Goal: Task Accomplishment & Management: Complete application form

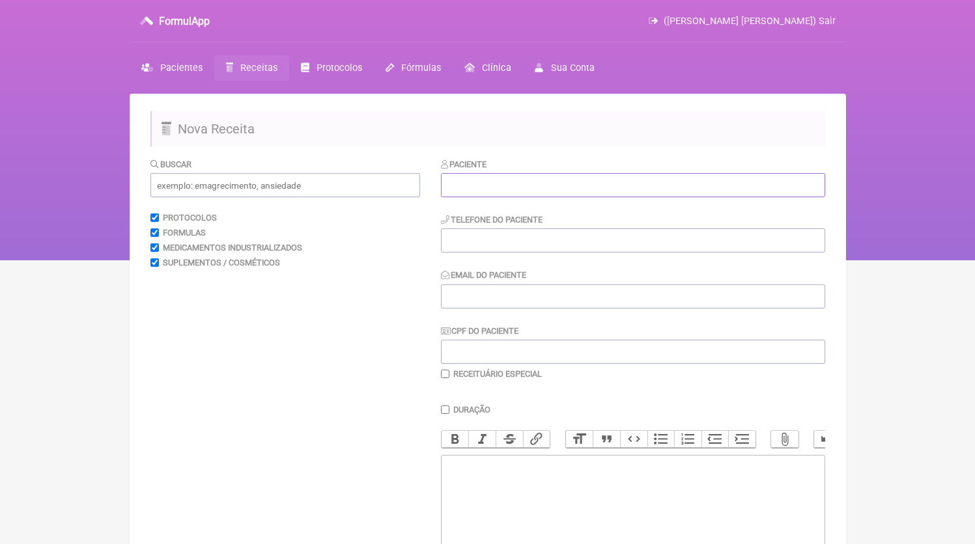
click at [516, 186] on input "text" at bounding box center [633, 185] width 384 height 24
paste input "Alexander Ribeiro Noronha"
type input "Alexander Ribeiro Noronha"
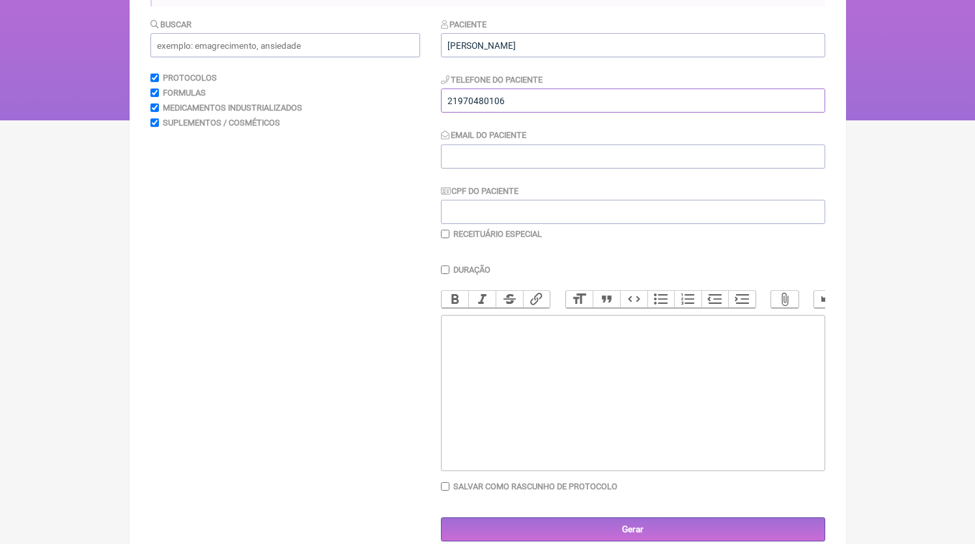
type input "21970480106"
click at [530, 374] on trix-editor at bounding box center [633, 393] width 384 height 156
paste trix-editor "<div>21970480106</div>"
type trix-editor "<div>21970480106</div>"
click at [481, 156] on input "Email do Paciente" at bounding box center [633, 157] width 384 height 24
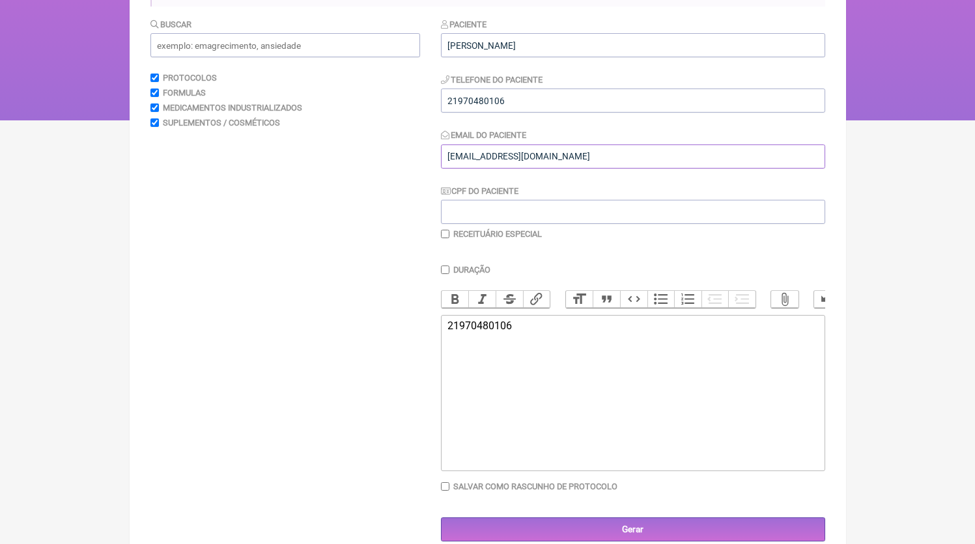
type input "DR.EDMUNDOBORGES@GMAIL.COM"
click at [312, 56] on input "text" at bounding box center [285, 45] width 270 height 24
click at [570, 441] on trix-editor "21970480106" at bounding box center [633, 393] width 384 height 156
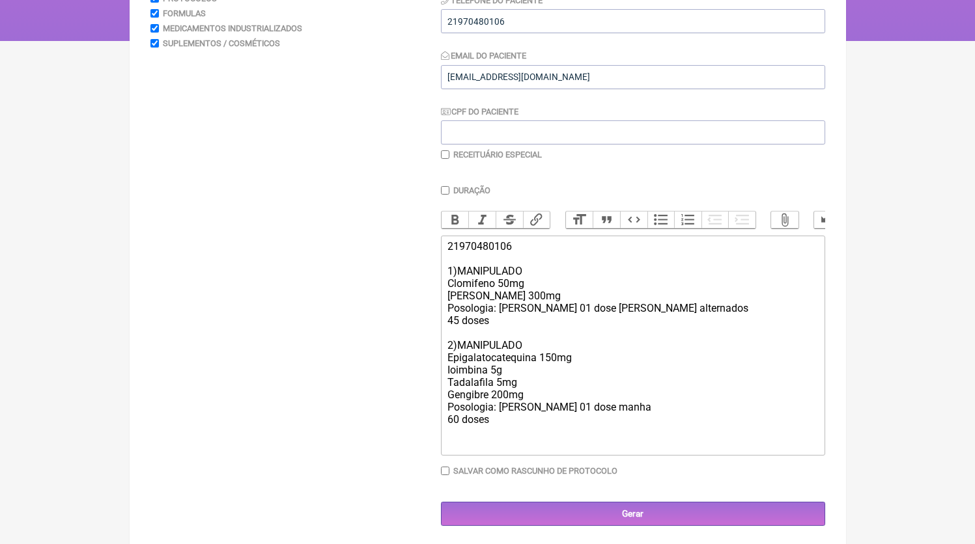
scroll to position [208, 0]
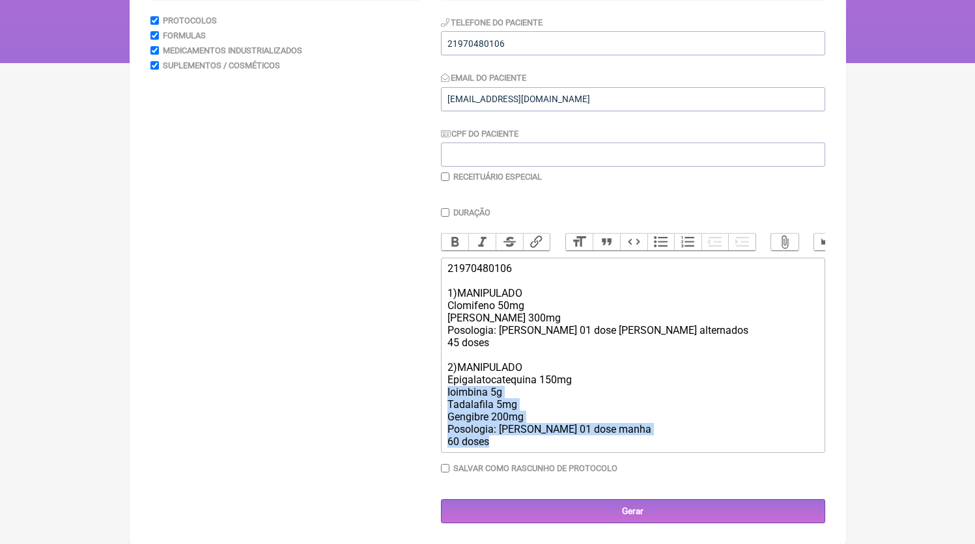
drag, startPoint x: 512, startPoint y: 443, endPoint x: 442, endPoint y: 397, distance: 83.3
click at [442, 397] on trix-editor "21970480106 1)MANIPULADO Clomifeno 50mg Long jack 300mg Posologia: tomar 01 dos…" at bounding box center [633, 355] width 384 height 195
click at [529, 402] on div "21970480106 1)MANIPULADO Clomifeno 50mg Long jack 300mg Posologia: tomar 01 dos…" at bounding box center [632, 355] width 370 height 186
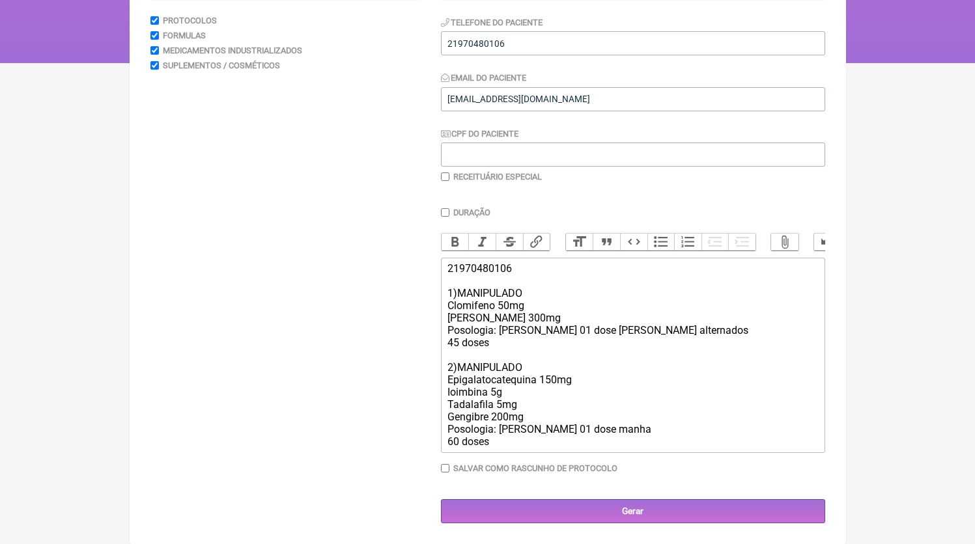
click at [519, 441] on div "21970480106 1)MANIPULADO Clomifeno 50mg Long jack 300mg Posologia: tomar 01 dos…" at bounding box center [632, 355] width 370 height 186
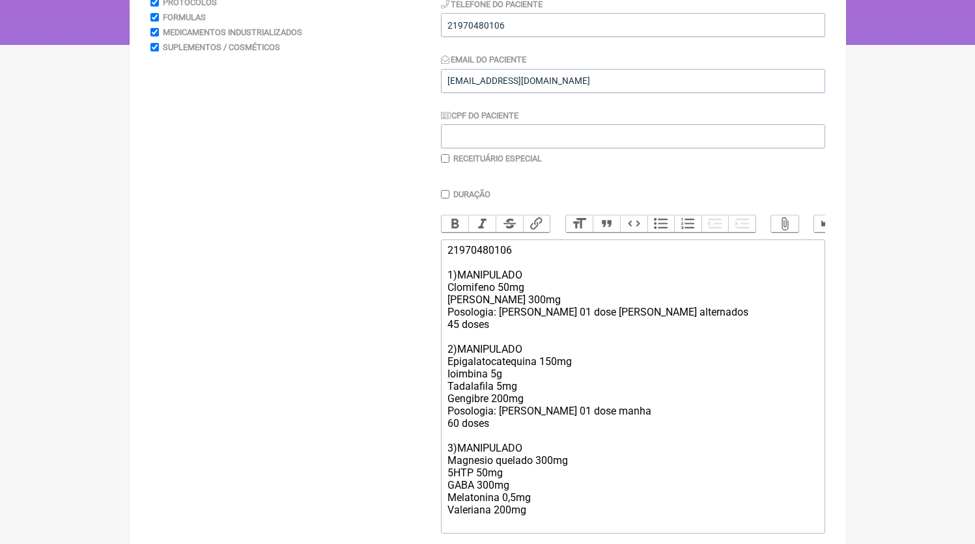
scroll to position [310, 0]
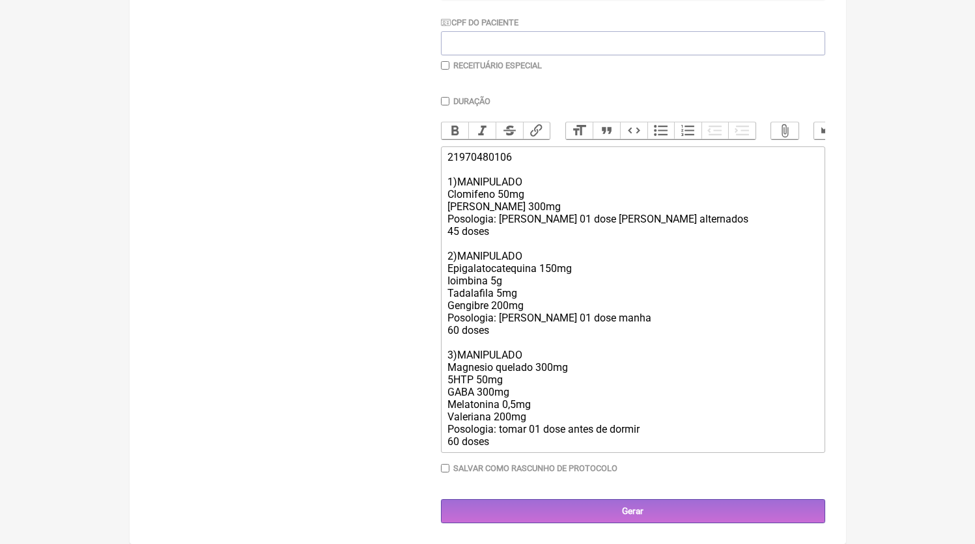
click at [490, 276] on div "21970480106 1)MANIPULADO Clomifeno 50mg Long jack 300mg Posologia: tomar 01 dos…" at bounding box center [632, 299] width 370 height 297
drag, startPoint x: 526, startPoint y: 315, endPoint x: 407, endPoint y: 314, distance: 119.2
click at [407, 314] on form "Buscar Protocolos Formulas Medicamentos Industrializados Suplementos / Cosmétic…" at bounding box center [487, 186] width 675 height 675
click at [491, 285] on div "21970480106 1)MANIPULADO Clomifeno 50mg Long jack 300mg Posologia: tomar 01 dos…" at bounding box center [632, 299] width 370 height 297
drag, startPoint x: 522, startPoint y: 290, endPoint x: 382, endPoint y: 281, distance: 140.3
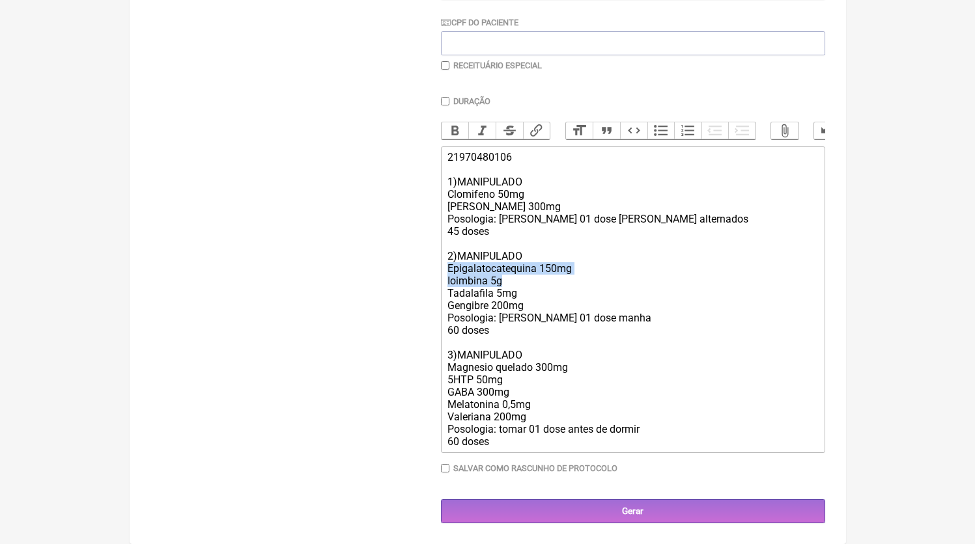
click at [382, 281] on form "Buscar Protocolos Formulas Medicamentos Industrializados Suplementos / Cosmétic…" at bounding box center [487, 186] width 675 height 675
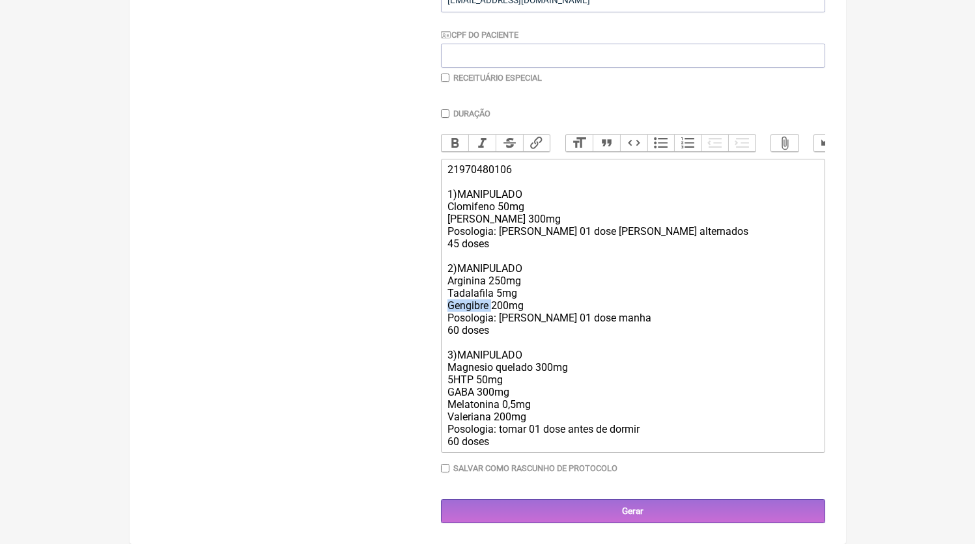
drag, startPoint x: 469, startPoint y: 307, endPoint x: 363, endPoint y: 305, distance: 106.1
click at [363, 305] on form "Buscar Protocolos Formulas Medicamentos Industrializados Suplementos / Cosmétic…" at bounding box center [487, 192] width 675 height 662
type trix-editor "<div>21970480106<br><br>1)MANIPULADO<br>Clomifeno 50mg<br>Long jack 300mg<br>Po…"
click at [485, 164] on div "21970480106 1)MANIPULADO Clomifeno 50mg Long jack 300mg Posologia: tomar 01 dos…" at bounding box center [632, 305] width 370 height 285
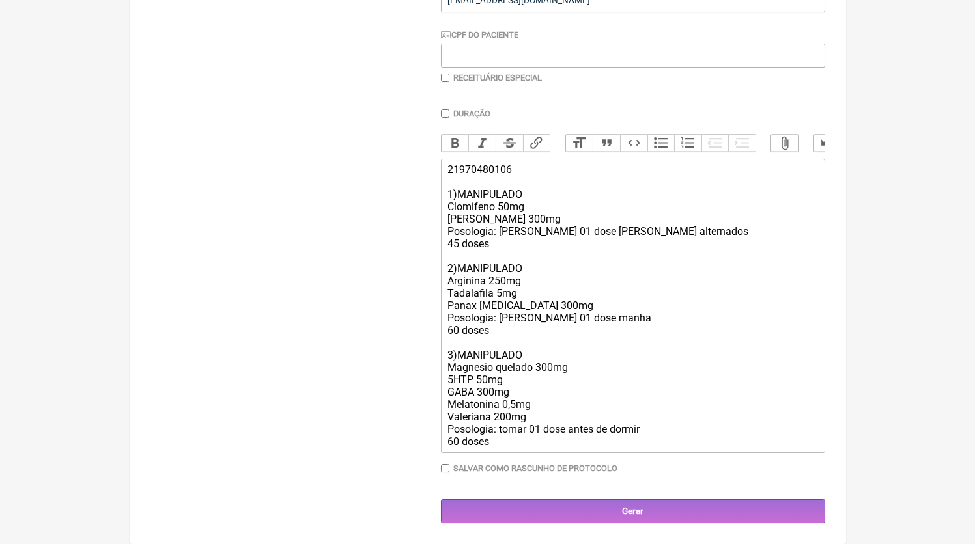
click at [600, 527] on main "Nova Receita Buscar Protocolos Formulas Medicamentos Industrializados Suplement…" at bounding box center [488, 170] width 716 height 747
click at [600, 525] on main "Nova Receita Buscar Protocolos Formulas Medicamentos Industrializados Suplement…" at bounding box center [488, 170] width 716 height 747
click at [589, 507] on input "Gerar" at bounding box center [633, 511] width 384 height 24
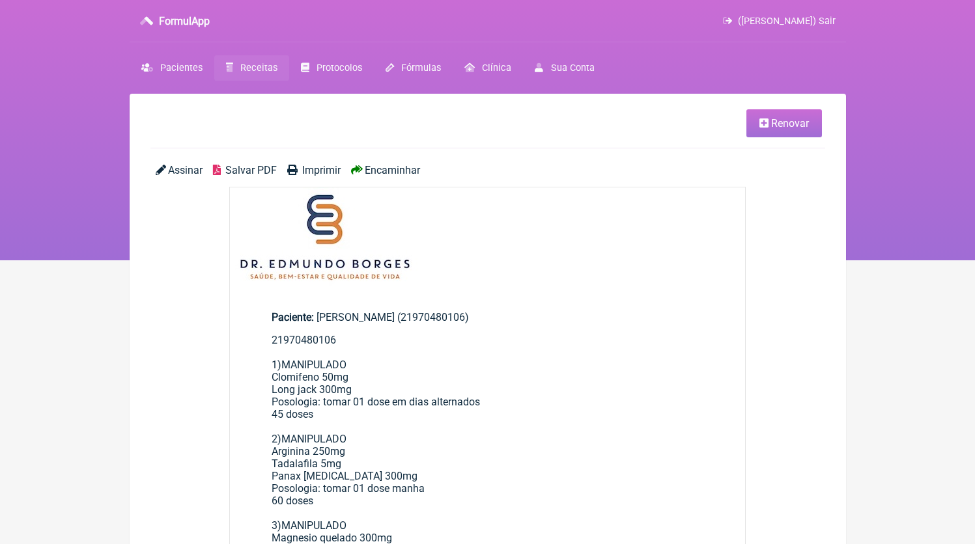
click at [226, 175] on link "Salvar PDF" at bounding box center [245, 170] width 64 height 12
